Goal: Task Accomplishment & Management: Manage account settings

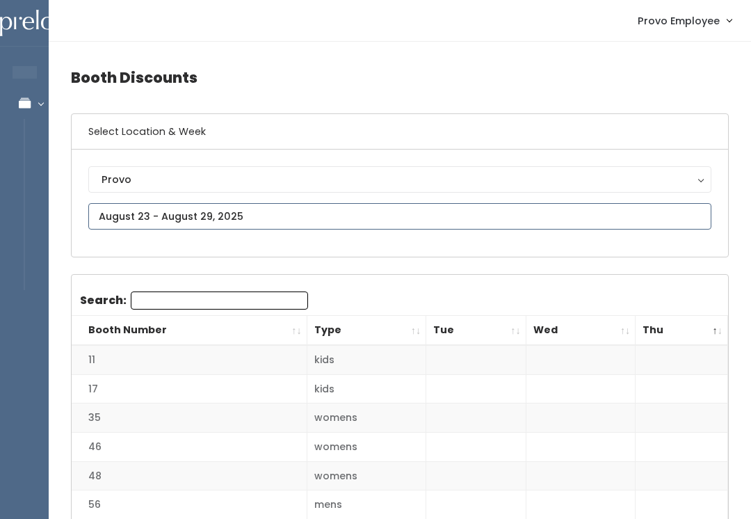
click at [384, 216] on input "text" at bounding box center [399, 216] width 623 height 26
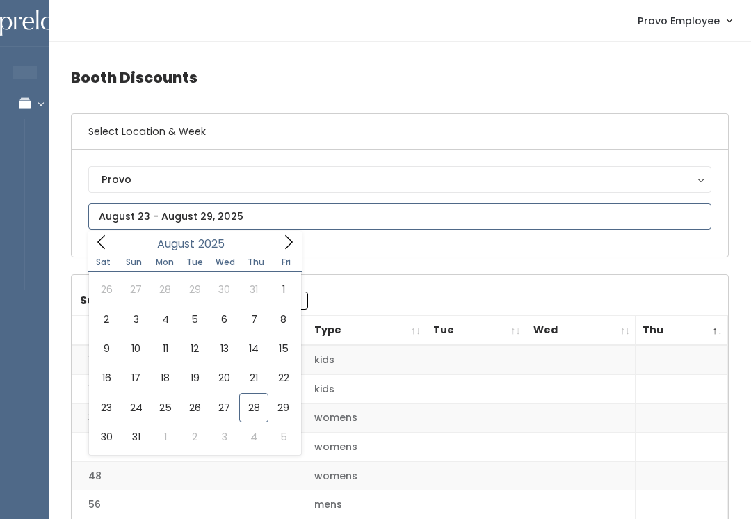
click at [289, 242] on icon at bounding box center [288, 241] width 15 height 15
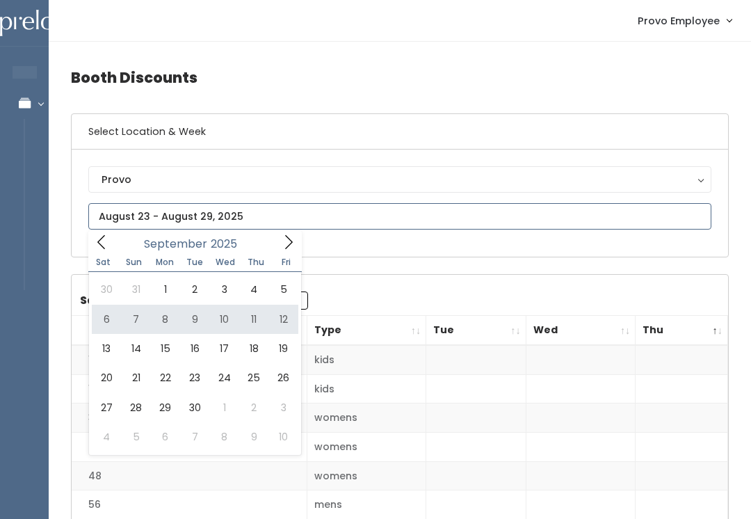
type input "[DATE] to [DATE]"
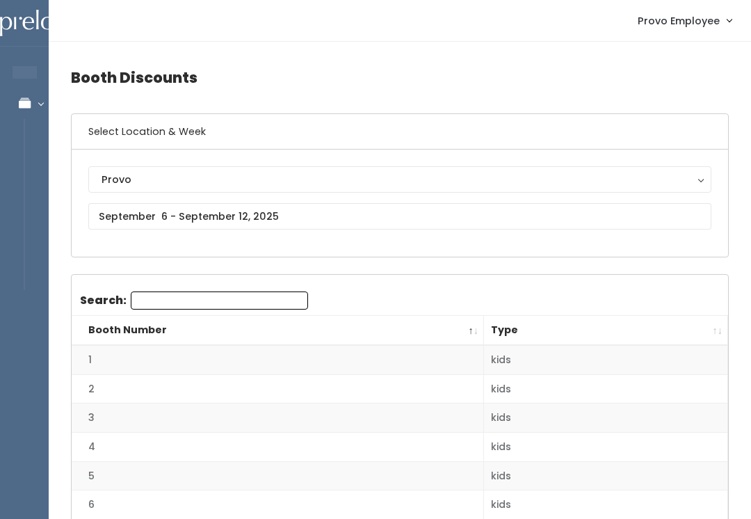
click at [218, 300] on input "Search:" at bounding box center [219, 300] width 177 height 18
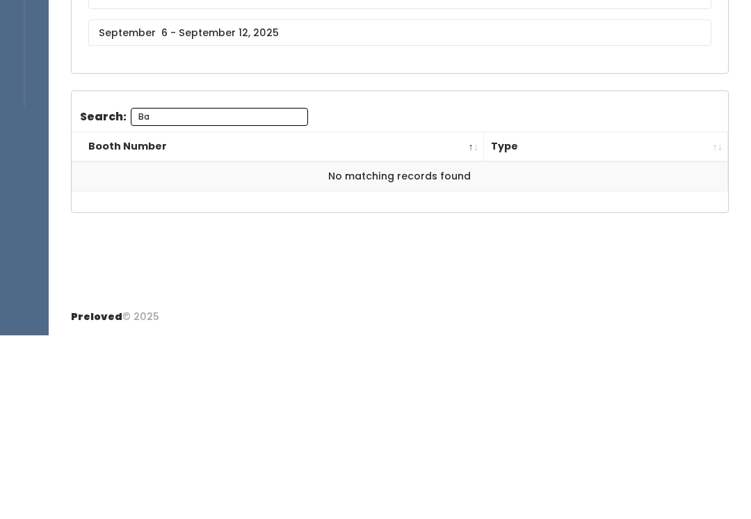
type input "B"
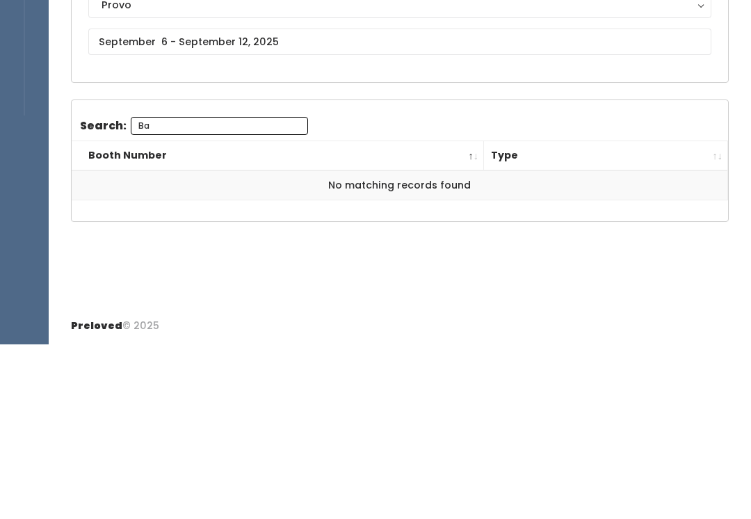
type input "B"
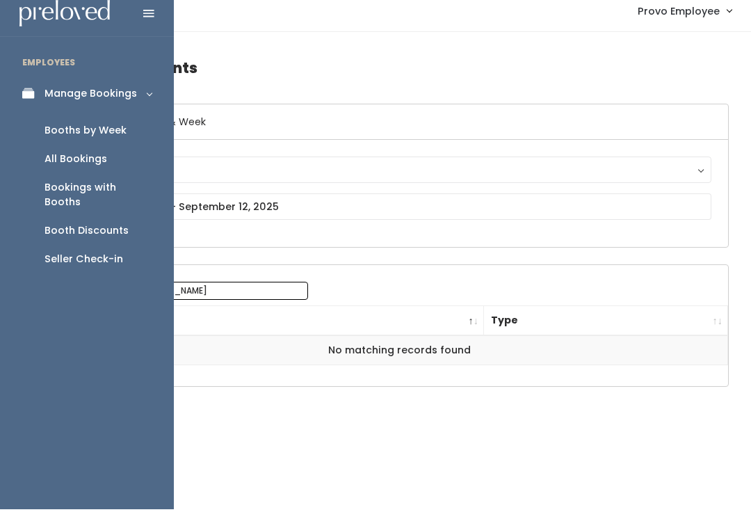
type input "Bain"
click at [127, 126] on link "Booths by Week" at bounding box center [87, 140] width 174 height 29
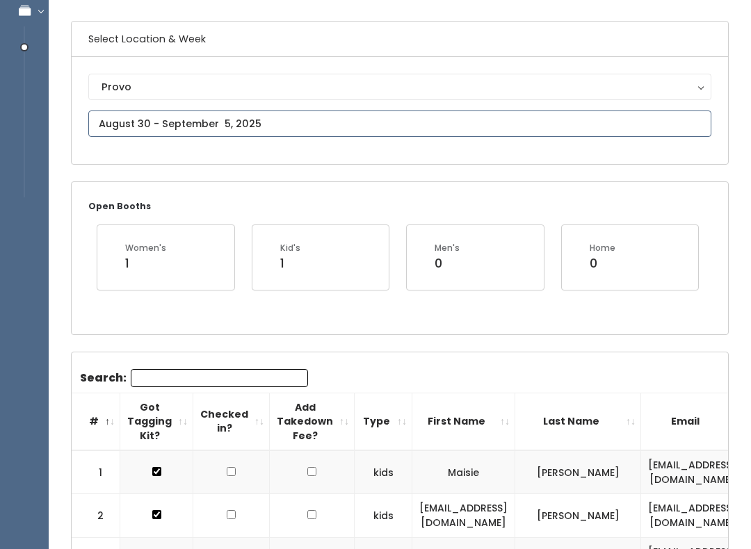
click at [337, 124] on input "text" at bounding box center [399, 124] width 623 height 26
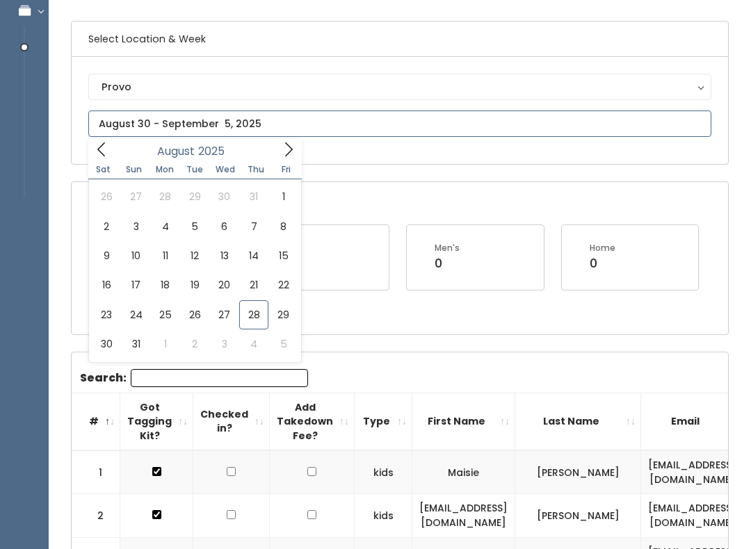
click at [291, 158] on span at bounding box center [288, 149] width 26 height 22
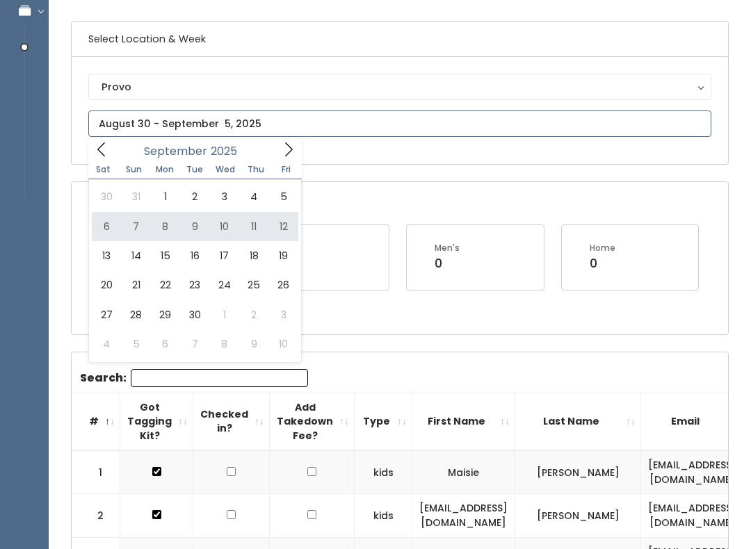
type input "[DATE] to [DATE]"
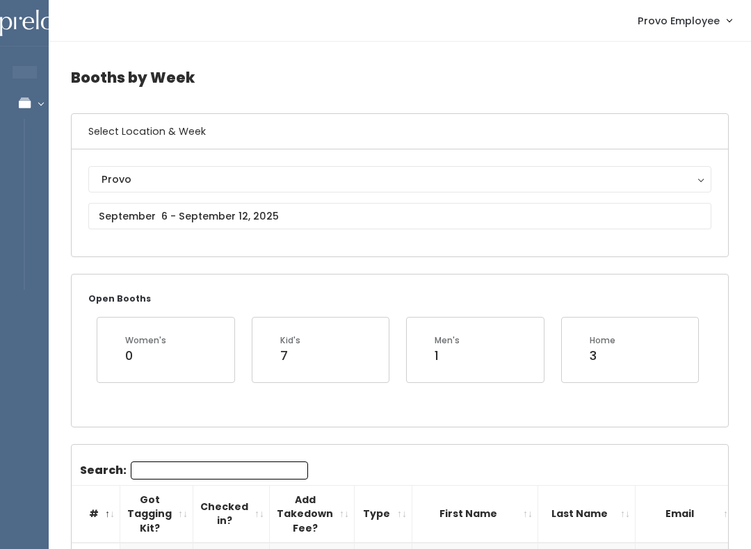
click at [208, 463] on input "Search:" at bounding box center [219, 471] width 177 height 18
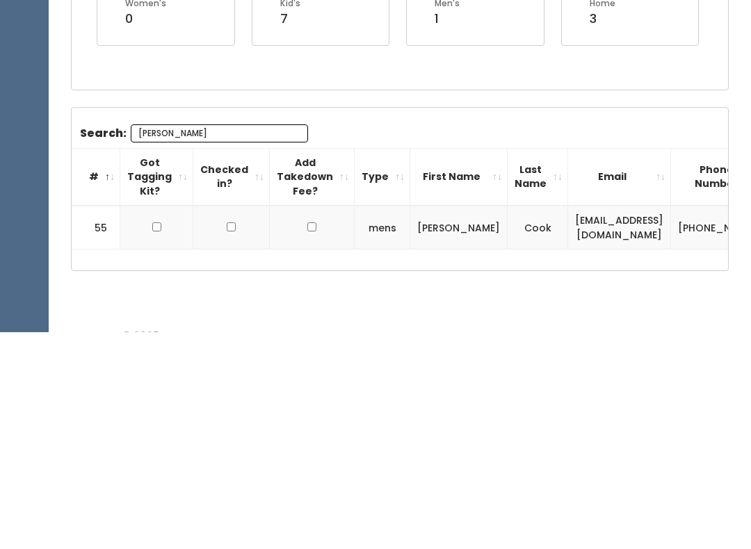
scroll to position [139, 0]
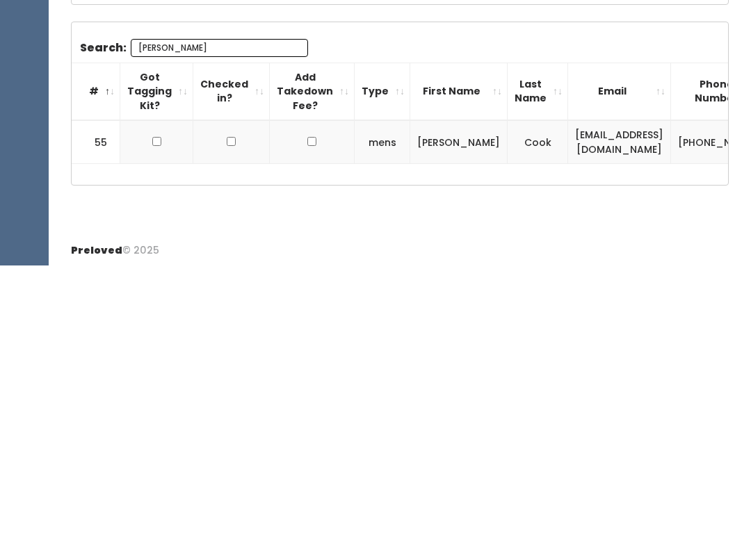
type input "Bain"
click at [156, 421] on input "checkbox" at bounding box center [156, 425] width 9 height 9
checkbox input "true"
